Goal: Task Accomplishment & Management: Complete application form

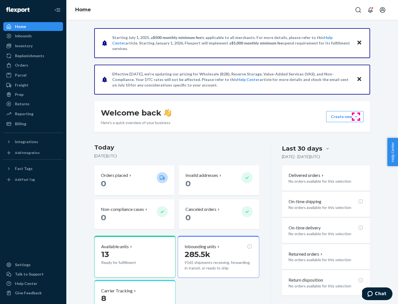
click at [356, 117] on button "Create new Create new inbound Create new order Create new product" at bounding box center [344, 116] width 37 height 11
click at [33, 36] on div "Inbounds" at bounding box center [33, 36] width 59 height 8
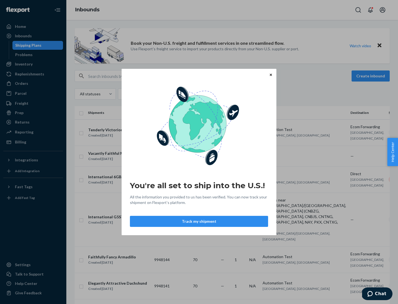
click at [33, 64] on div "You're all set to ship into the U.S.! All the information you provided to us ha…" at bounding box center [199, 152] width 398 height 304
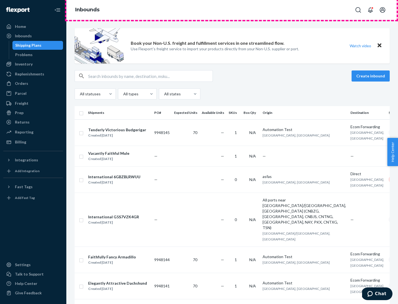
click at [232, 10] on div "Inbounds" at bounding box center [232, 10] width 332 height 20
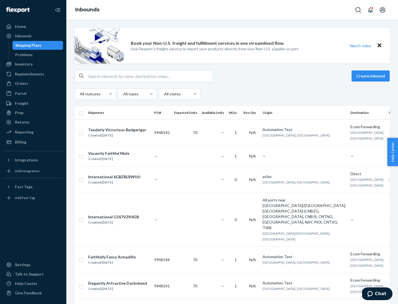
click at [232, 10] on div "Inbounds" at bounding box center [232, 10] width 332 height 20
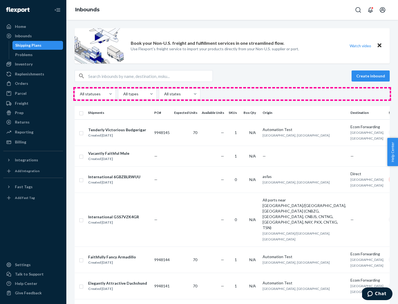
click at [232, 94] on div "All statuses All types All states" at bounding box center [232, 93] width 315 height 11
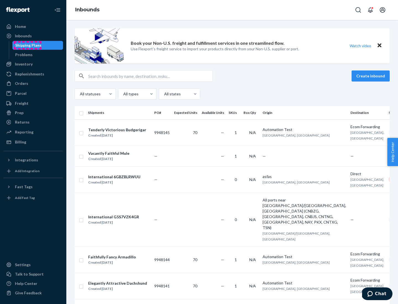
click at [27, 45] on div "Shipping Plans" at bounding box center [28, 46] width 26 height 6
click at [372, 76] on button "Create inbound" at bounding box center [371, 76] width 38 height 11
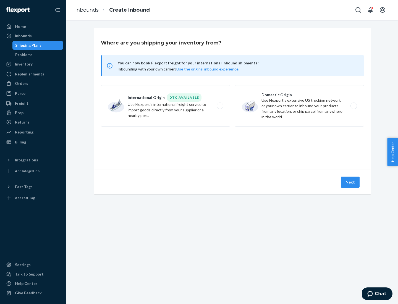
click at [166, 106] on label "International Origin DTC Available Use Flexport's international freight service…" at bounding box center [165, 105] width 129 height 41
click at [220, 106] on input "International Origin DTC Available Use Flexport's international freight service…" at bounding box center [222, 106] width 4 height 4
radio input "true"
click at [233, 145] on icon at bounding box center [232, 144] width 15 height 15
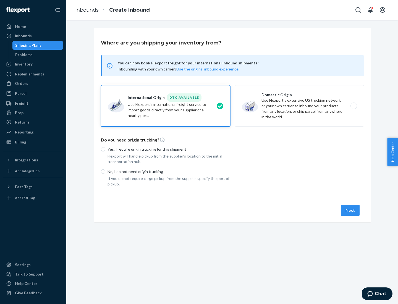
click at [169, 149] on p "Yes, I require origin trucking for this shipment" at bounding box center [169, 150] width 123 height 6
click at [105, 149] on input "Yes, I require origin trucking for this shipment" at bounding box center [103, 149] width 4 height 4
radio input "true"
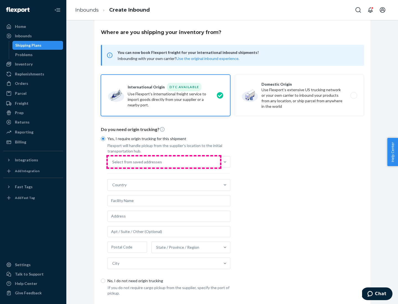
click at [164, 162] on div "Select from saved addresses" at bounding box center [164, 162] width 112 height 11
click at [113, 162] on input "Select from saved addresses" at bounding box center [112, 162] width 1 height 6
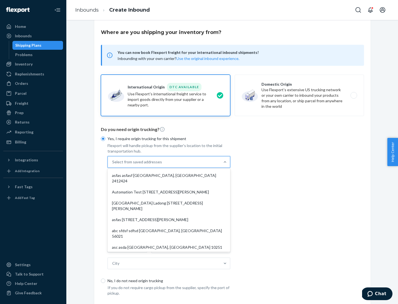
scroll to position [24, 0]
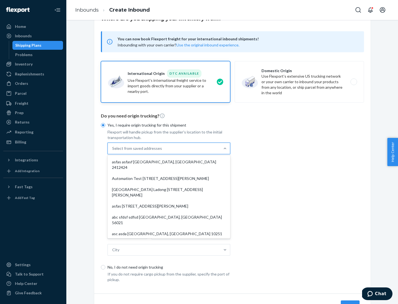
click at [169, 162] on div "asfas asfasf [GEOGRAPHIC_DATA], [GEOGRAPHIC_DATA] 2412424" at bounding box center [169, 165] width 121 height 17
click at [113, 151] on input "option asfas asfasf [GEOGRAPHIC_DATA], [GEOGRAPHIC_DATA] 2412424 focused, 1 of …" at bounding box center [112, 149] width 1 height 6
type input "asfas"
type input "asfasf"
type input "2412424"
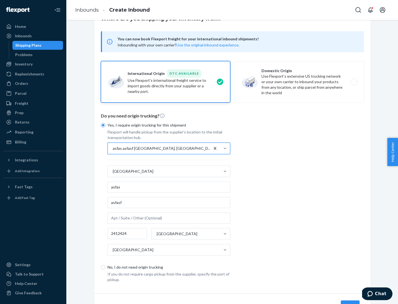
scroll to position [51, 0]
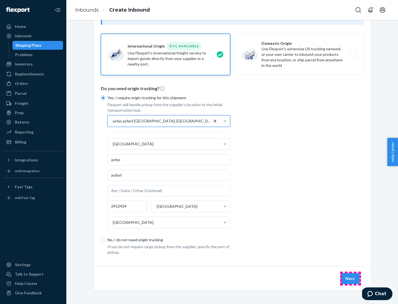
click at [351, 278] on button "Next" at bounding box center [350, 278] width 19 height 11
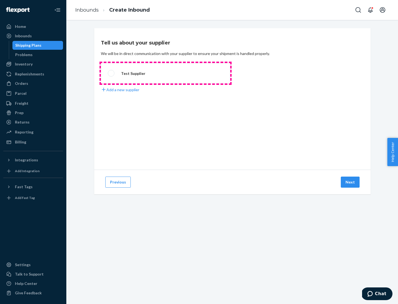
click at [166, 73] on label "Test Supplier" at bounding box center [165, 73] width 129 height 20
click at [111, 73] on input "Test Supplier" at bounding box center [110, 74] width 4 height 4
radio input "true"
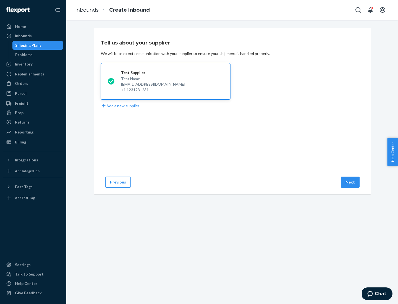
click at [351, 182] on button "Next" at bounding box center [350, 182] width 19 height 11
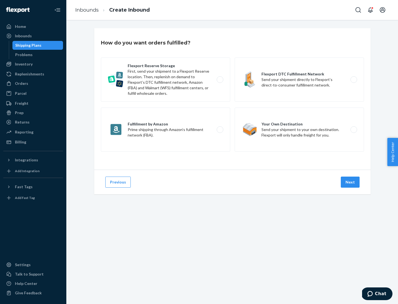
click at [166, 130] on label "Fulfillment by Amazon Prime shipping through Amazon’s fulfillment network (FBA)." at bounding box center [165, 130] width 129 height 44
click at [220, 130] on input "Fulfillment by Amazon Prime shipping through Amazon’s fulfillment network (FBA)." at bounding box center [222, 130] width 4 height 4
radio input "true"
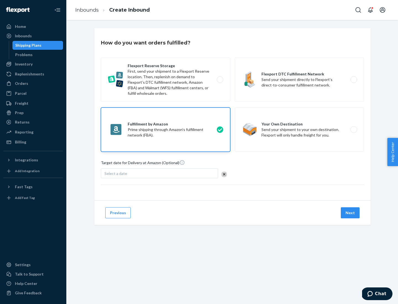
click at [351, 213] on button "Next" at bounding box center [350, 212] width 19 height 11
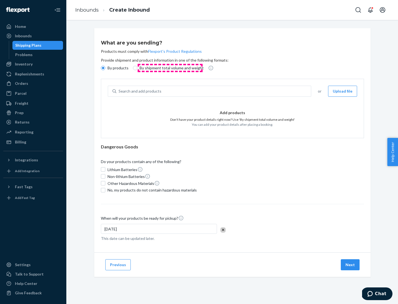
click at [170, 68] on p "By shipment total volume and weight" at bounding box center [172, 68] width 64 height 6
click at [137, 68] on input "By shipment total volume and weight" at bounding box center [135, 68] width 4 height 4
radio input "true"
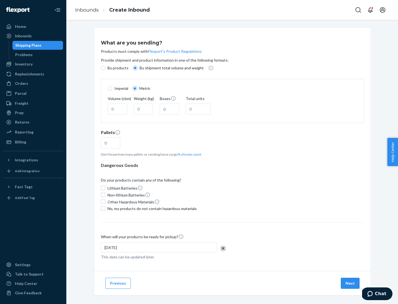
click at [118, 68] on p "By products" at bounding box center [118, 68] width 21 height 6
click at [105, 68] on input "By products" at bounding box center [103, 68] width 4 height 4
radio input "true"
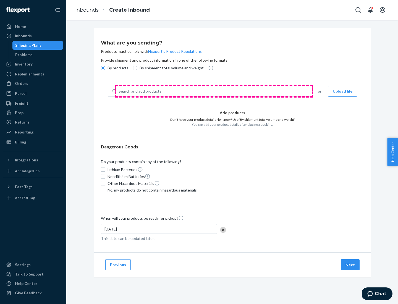
click at [214, 91] on div "Search and add products" at bounding box center [213, 91] width 195 height 10
click at [119, 91] on input "Search and add products" at bounding box center [119, 91] width 1 height 6
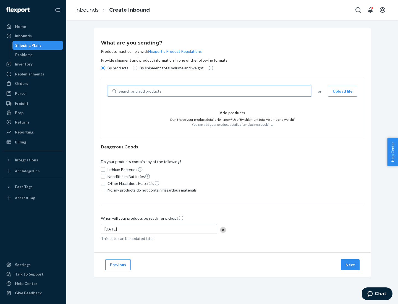
type input "test"
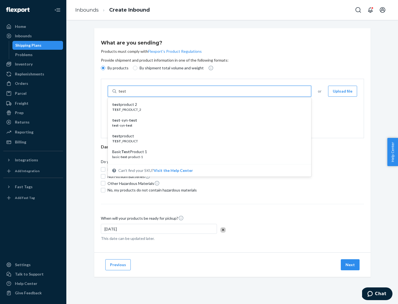
click at [208, 105] on div "test product 2" at bounding box center [207, 105] width 190 height 6
click at [126, 94] on input "test" at bounding box center [122, 91] width 7 height 6
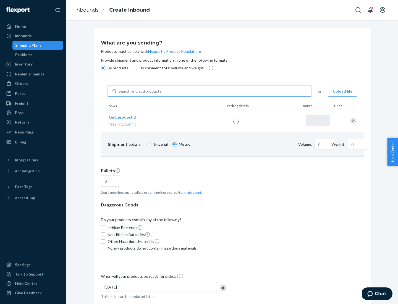
type input "1"
type input "0.02"
type input "22.23"
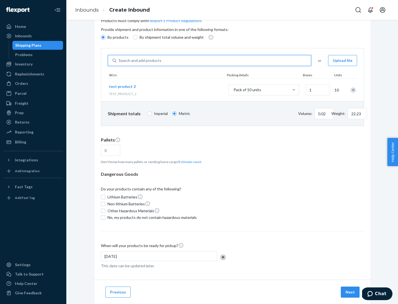
click at [189, 162] on button "Estimate count" at bounding box center [190, 162] width 22 height 5
type input "1"
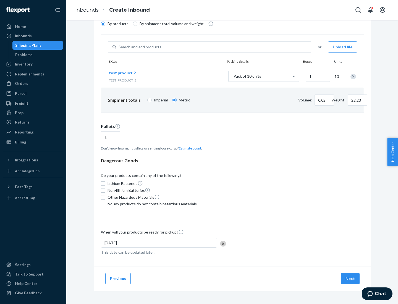
click at [151, 204] on span "No, my products do not contain hazardous materials" at bounding box center [152, 204] width 89 height 6
click at [105, 204] on input "No, my products do not contain hazardous materials" at bounding box center [103, 204] width 4 height 4
checkbox input "true"
click at [351, 279] on button "Next" at bounding box center [350, 278] width 19 height 11
